Goal: Task Accomplishment & Management: Complete application form

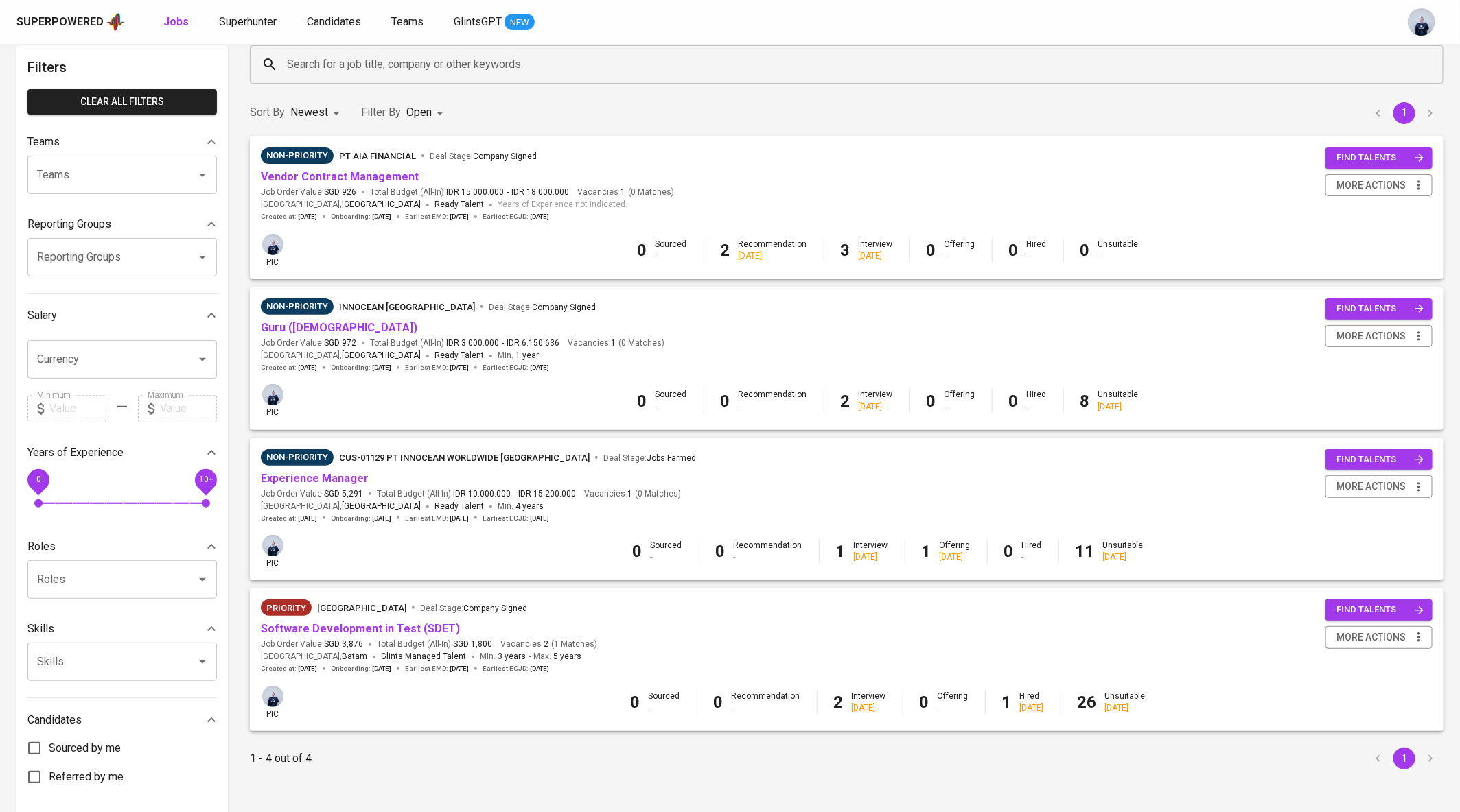
scroll to position [54, 0]
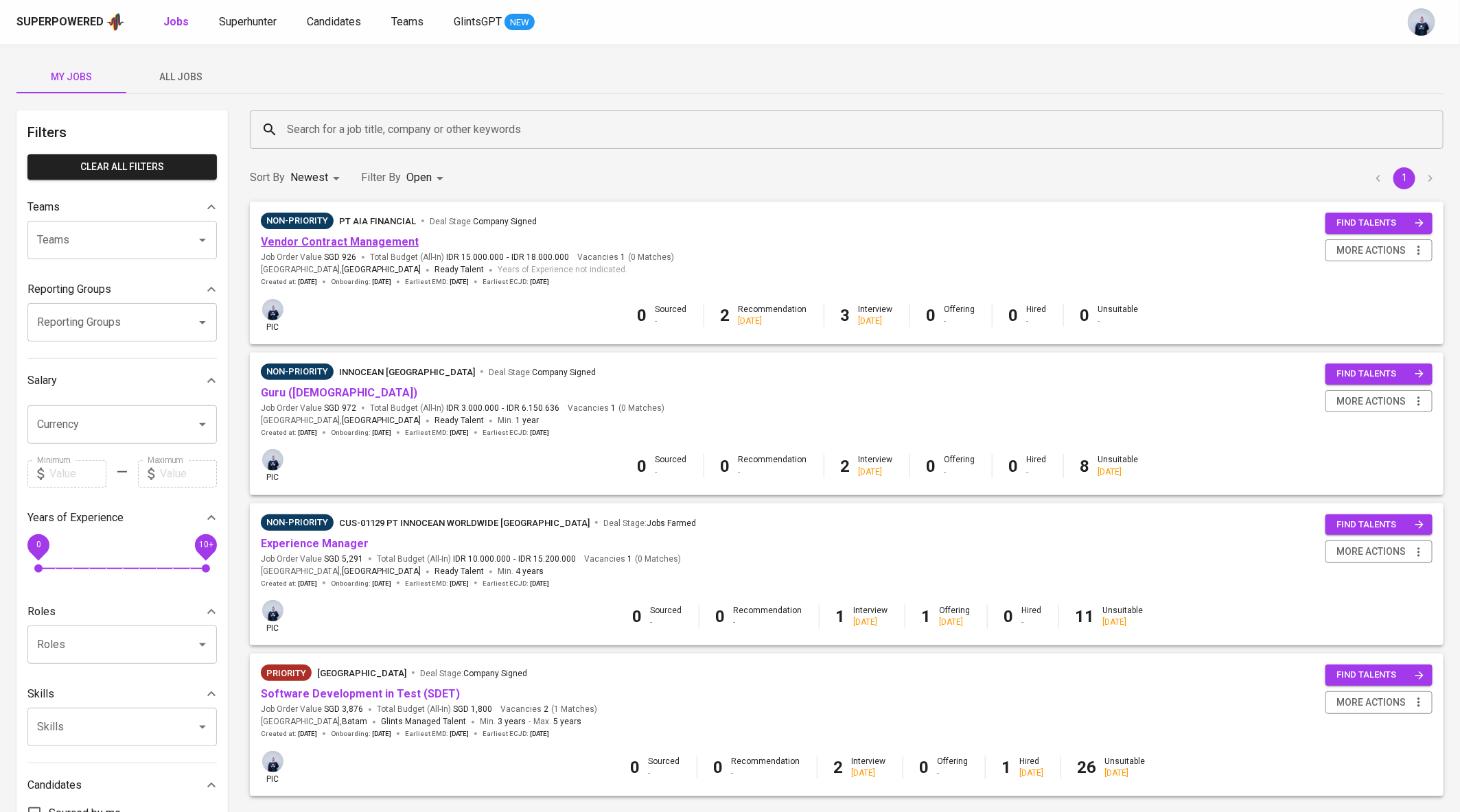
click at [290, 238] on link "Vendor Contract Management" at bounding box center [339, 242] width 158 height 13
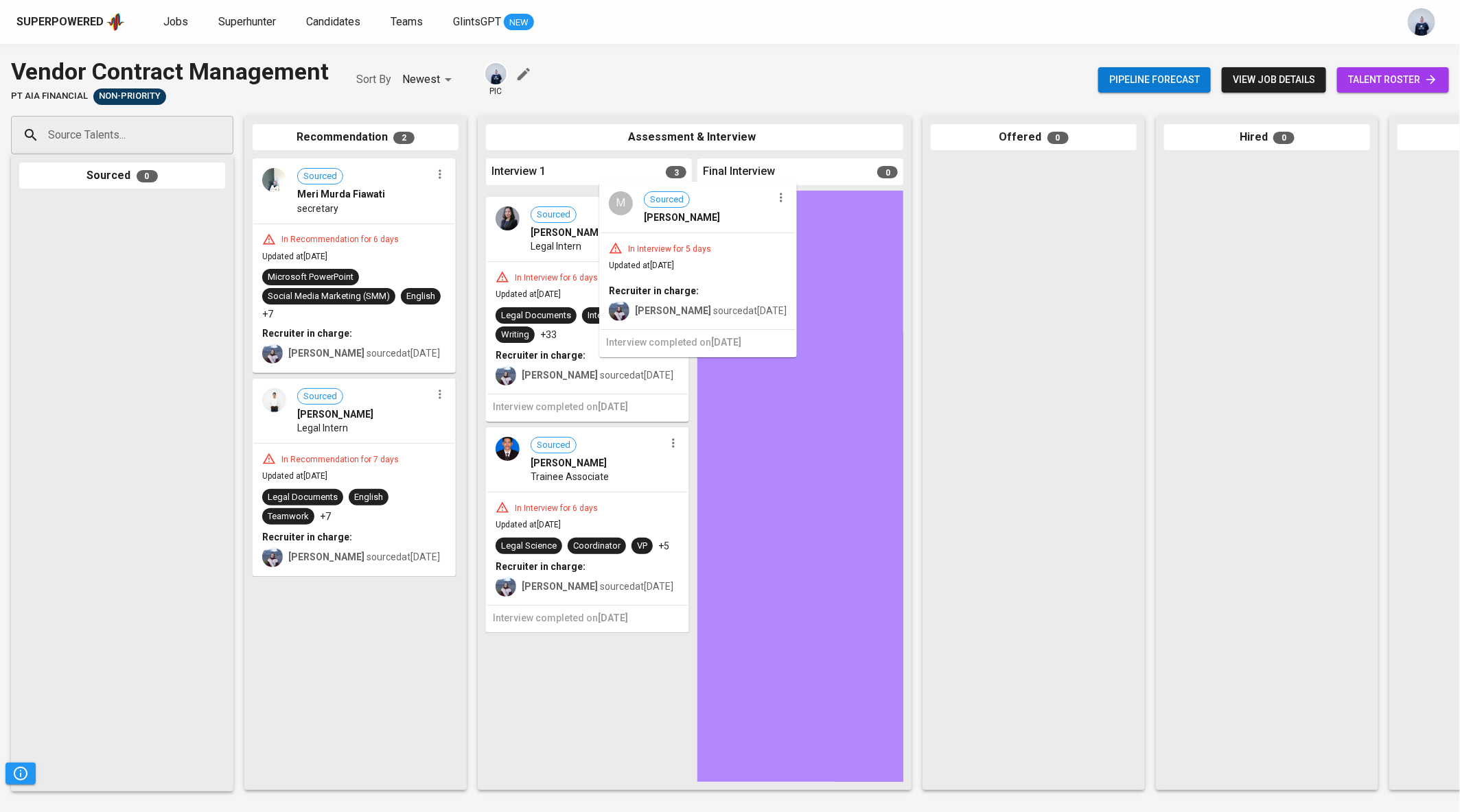
drag, startPoint x: 603, startPoint y: 278, endPoint x: 743, endPoint y: 264, distance: 140.7
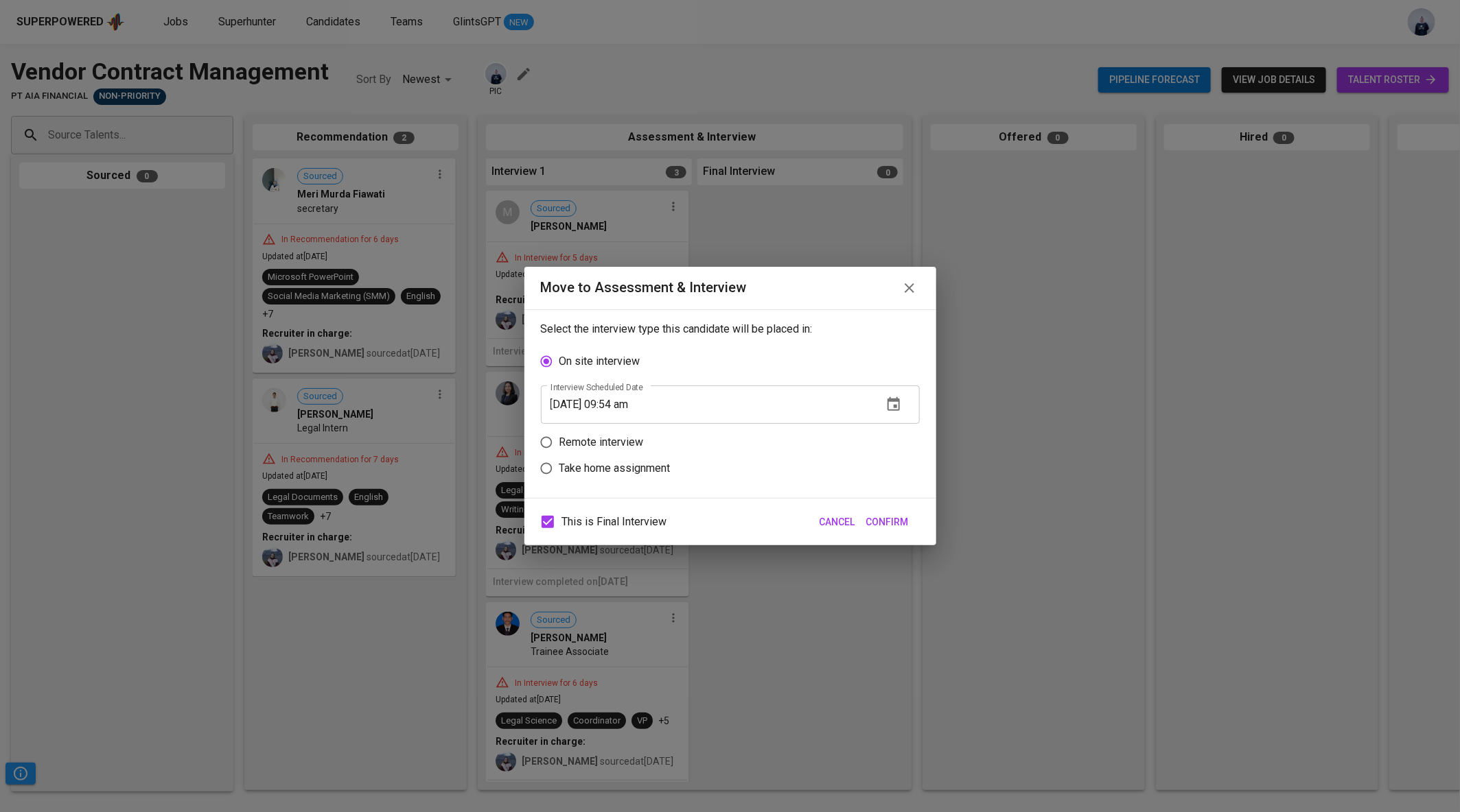
click at [630, 441] on p "Remote interview" at bounding box center [601, 442] width 85 height 16
click at [559, 441] on input "Remote interview" at bounding box center [547, 443] width 26 height 26
radio input "true"
click at [893, 429] on icon "button" at bounding box center [893, 430] width 16 height 16
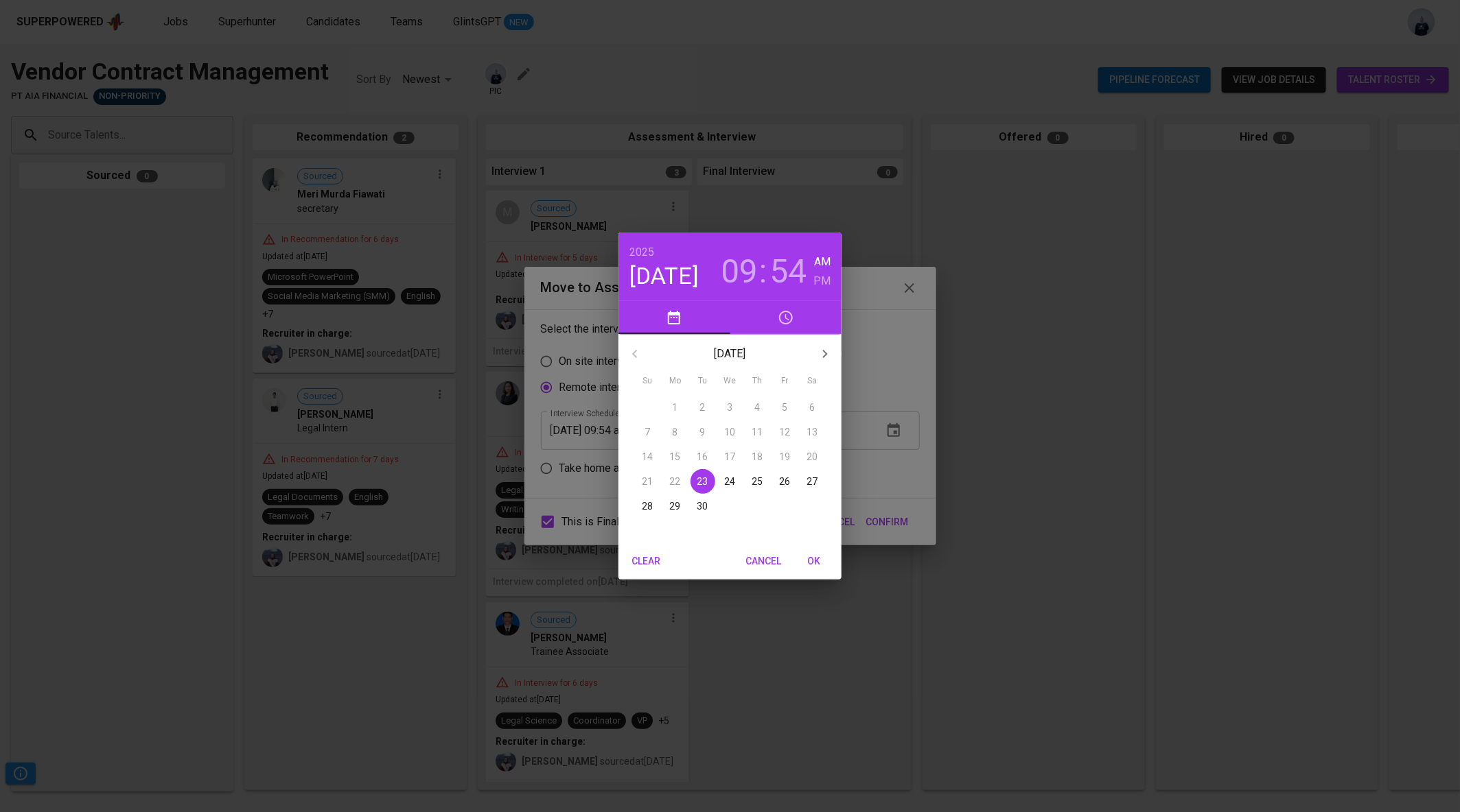
click at [707, 481] on p "23" at bounding box center [703, 482] width 11 height 14
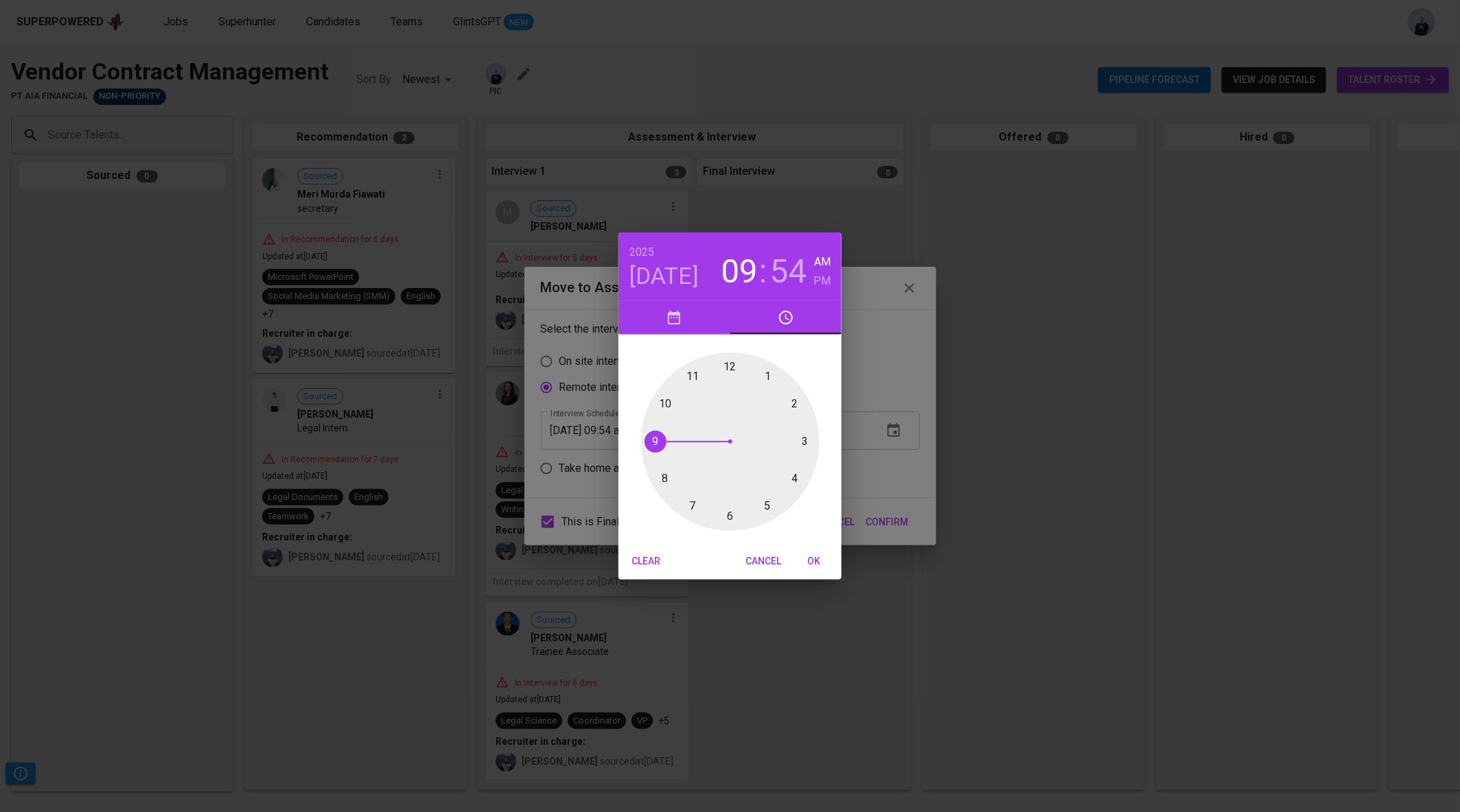
click at [854, 431] on div "[DATE] 09 : 54 AM PM 1 2 3 4 5 6 7 8 9 10 11 12 Clear Cancel OK" at bounding box center [730, 406] width 1460 height 812
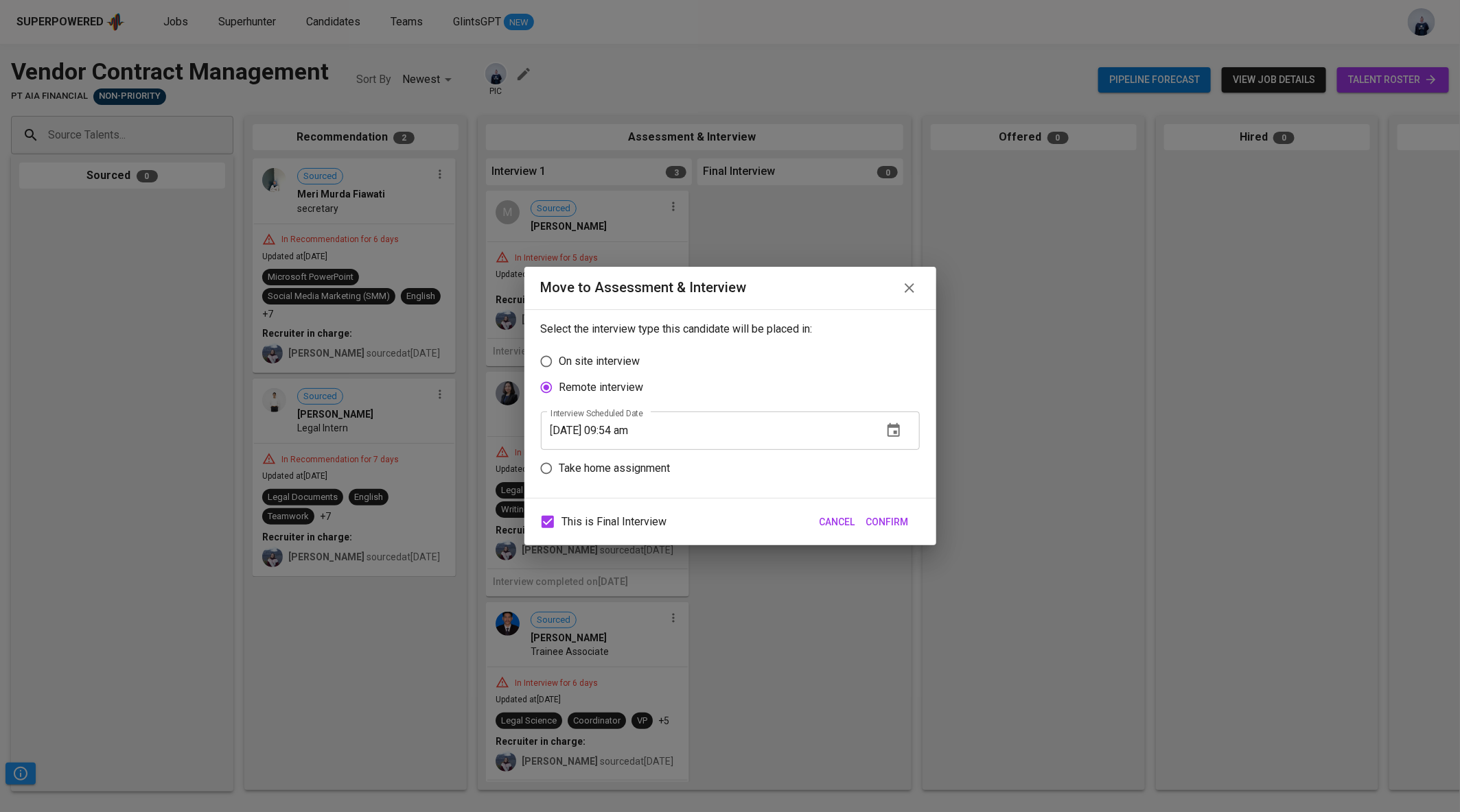
click at [895, 427] on icon "button" at bounding box center [893, 430] width 12 height 14
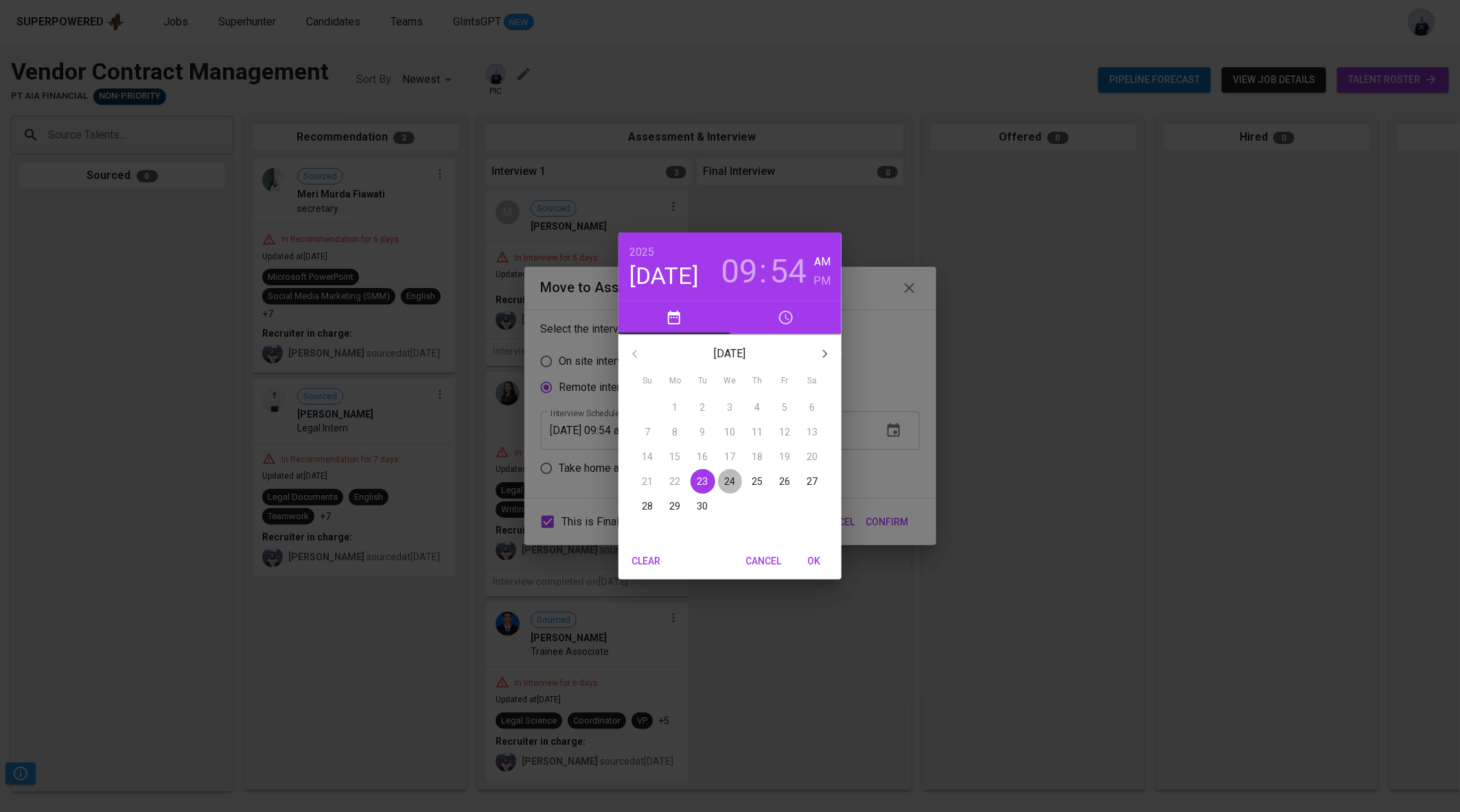
click at [728, 479] on p "24" at bounding box center [730, 482] width 11 height 14
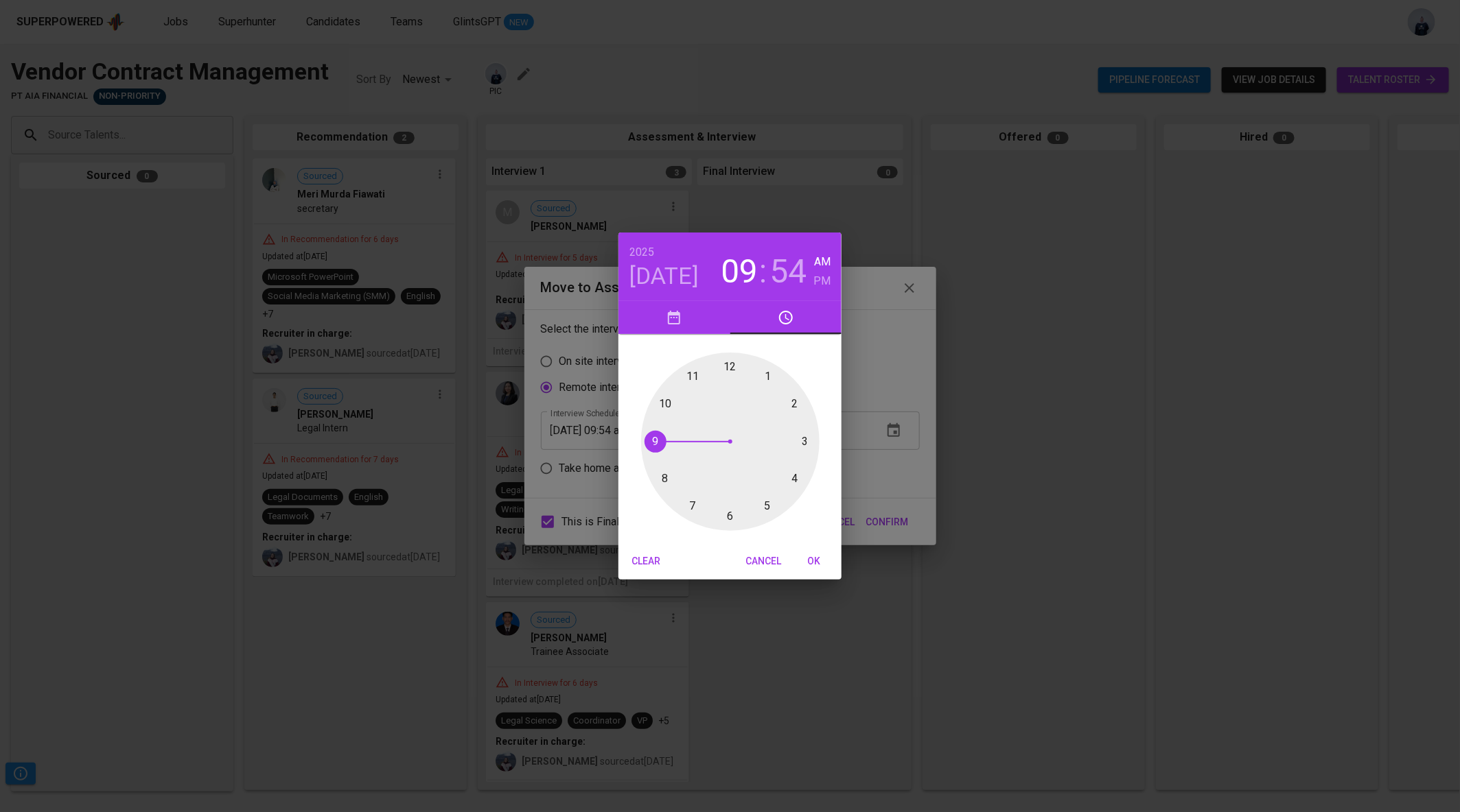
click at [791, 403] on div at bounding box center [730, 442] width 179 height 179
click at [732, 366] on div at bounding box center [730, 442] width 179 height 179
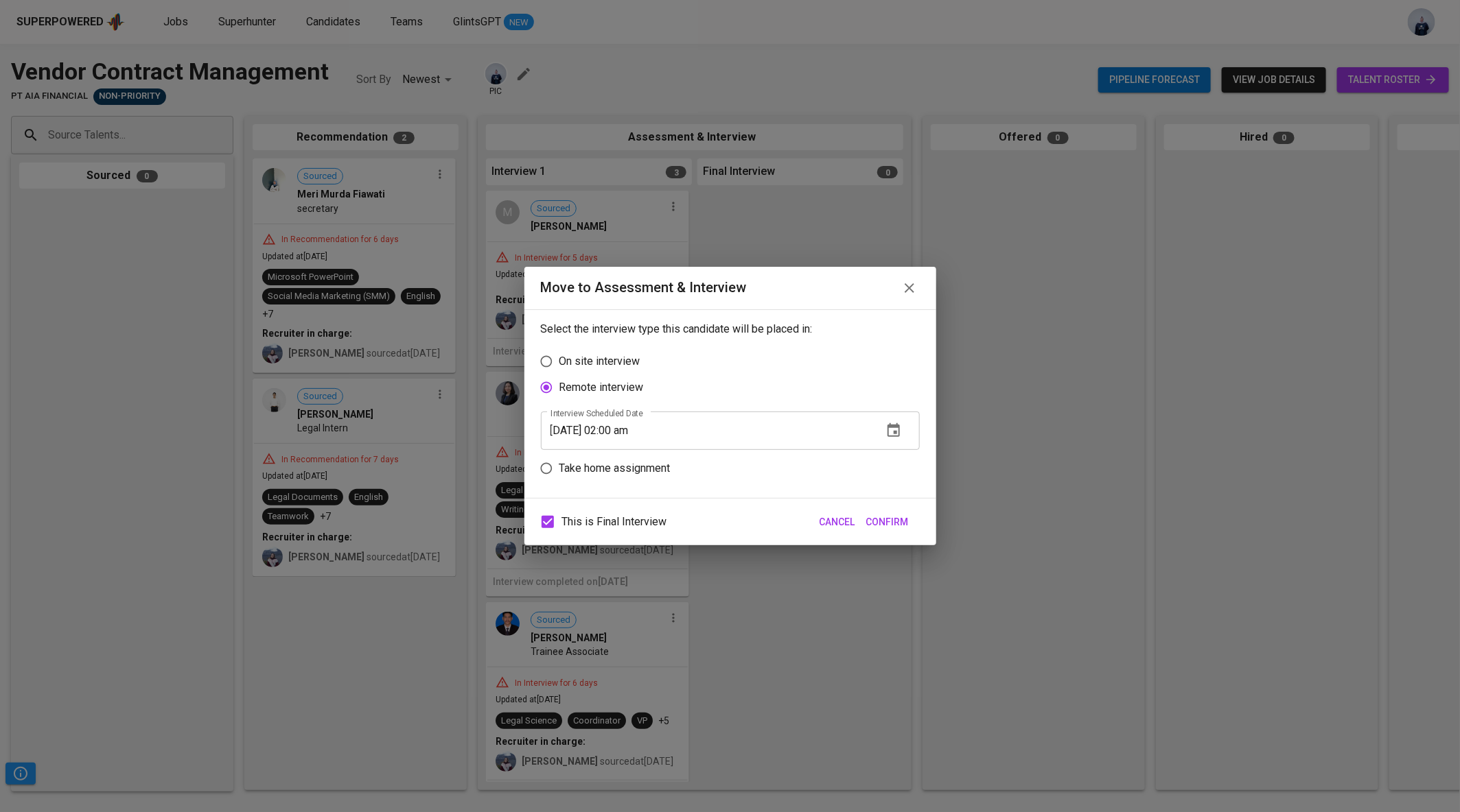
click at [648, 435] on input "[DATE] 02:00 am" at bounding box center [706, 430] width 330 height 38
type input "[DATE] 02:00 pm"
click at [896, 514] on span "Confirm" at bounding box center [887, 522] width 43 height 17
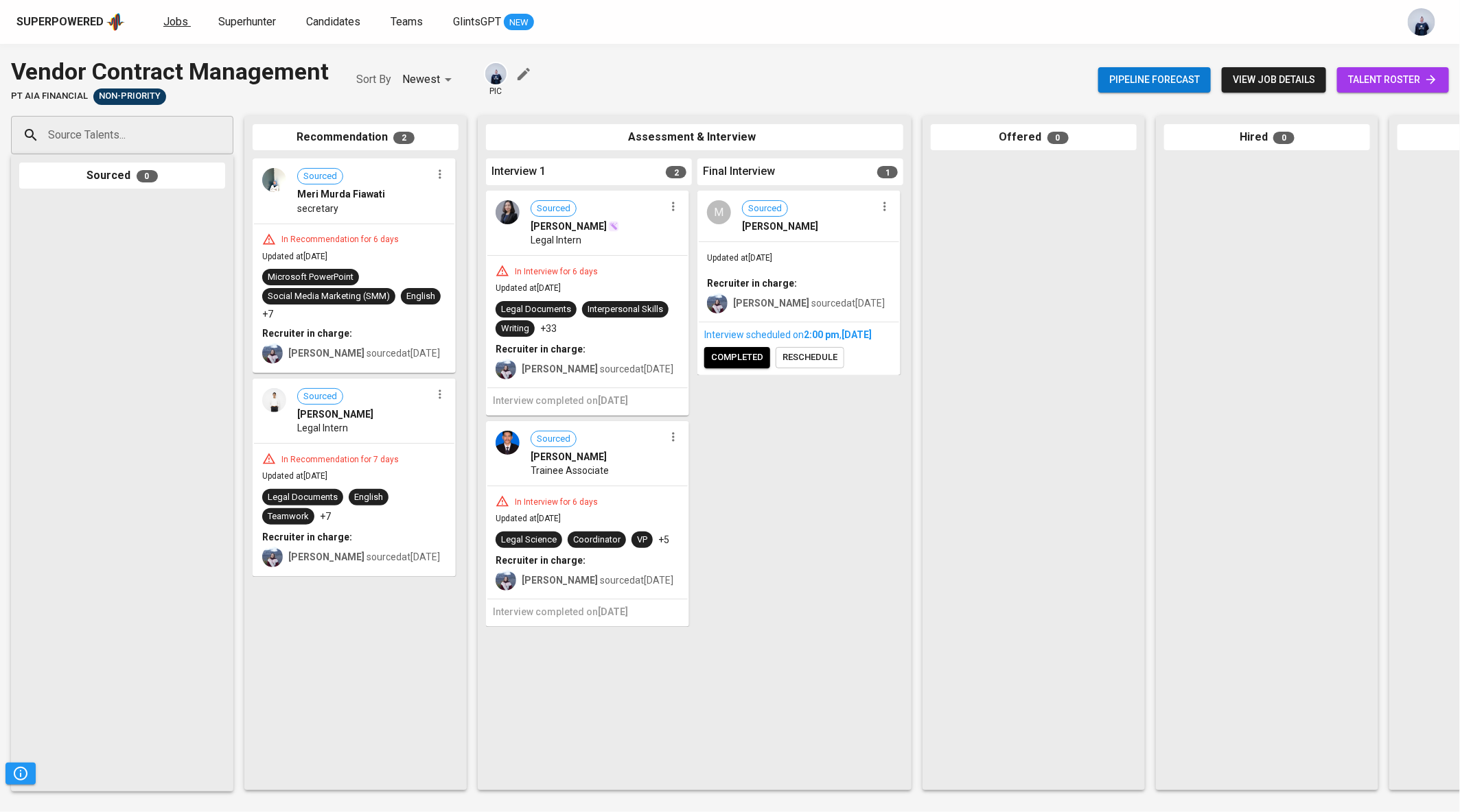
click at [177, 23] on span "Jobs" at bounding box center [176, 21] width 25 height 13
